Goal: Task Accomplishment & Management: Complete application form

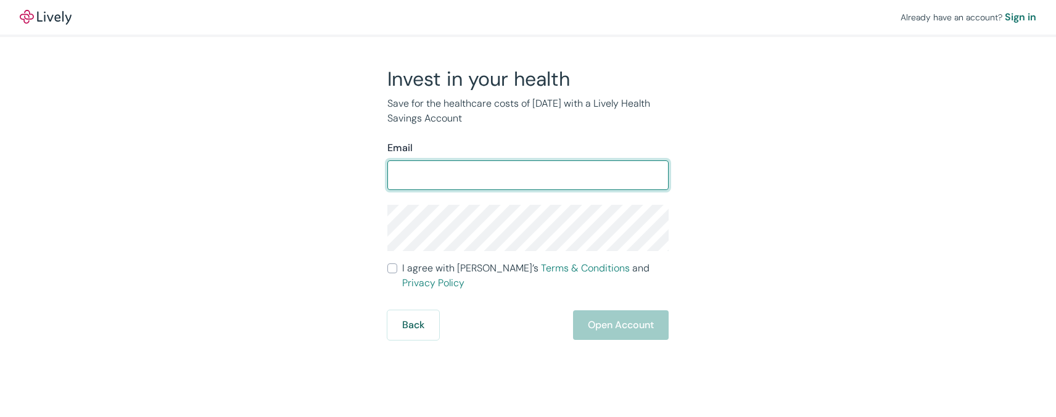
click at [565, 164] on input "Email" at bounding box center [527, 175] width 281 height 25
click at [544, 173] on input "[EMAIL_ADDRESS][PERSON_NAME][DOMAIN_NAME]" at bounding box center [527, 175] width 281 height 25
type input "[PERSON_NAME][EMAIL_ADDRESS][PERSON_NAME][DOMAIN_NAME]"
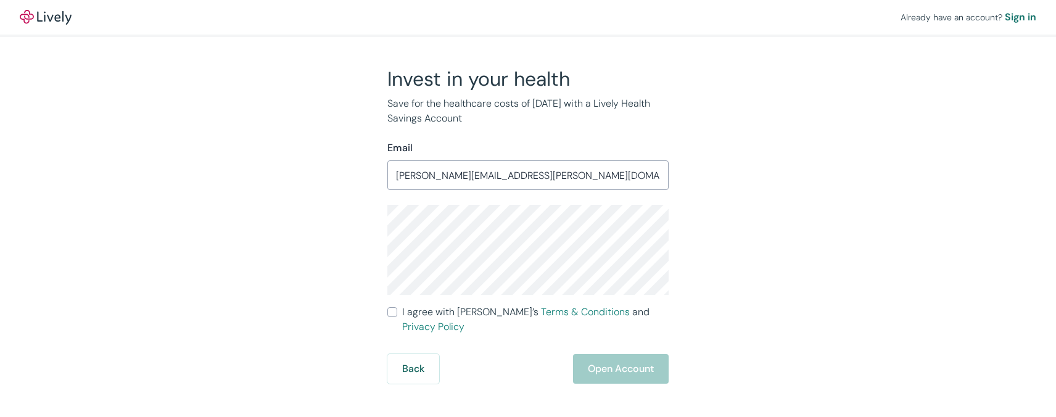
click at [622, 354] on div "Back Open Account" at bounding box center [527, 369] width 281 height 30
click at [449, 308] on span "I agree with Lively’s Terms & Conditions and Privacy Policy" at bounding box center [535, 320] width 266 height 30
click at [397, 308] on input "I agree with Lively’s Terms & Conditions and Privacy Policy" at bounding box center [392, 312] width 10 height 10
checkbox input "true"
click at [610, 354] on button "Open Account" at bounding box center [621, 369] width 96 height 30
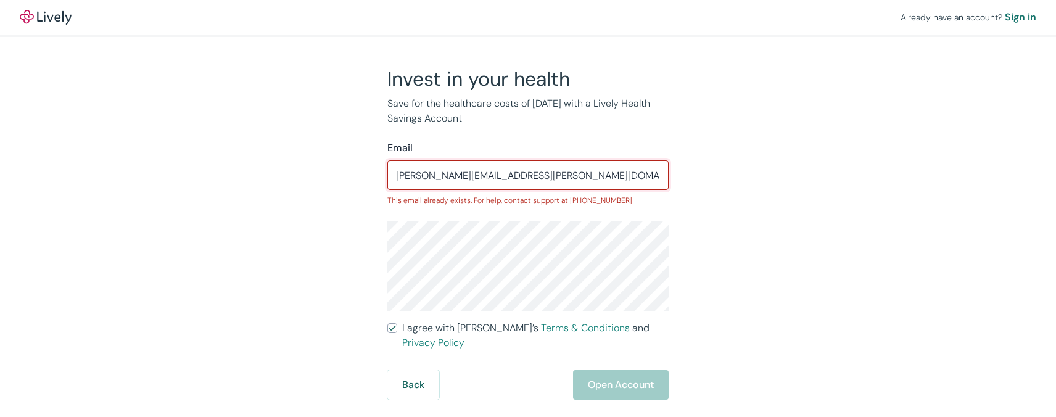
click at [562, 172] on input "[PERSON_NAME][EMAIL_ADDRESS][PERSON_NAME][DOMAIN_NAME]" at bounding box center [527, 175] width 281 height 25
click at [47, 27] on div "Already have an account? Sign in" at bounding box center [528, 17] width 1056 height 35
click at [48, 10] on img at bounding box center [46, 17] width 52 height 15
